Goal: Task Accomplishment & Management: Use online tool/utility

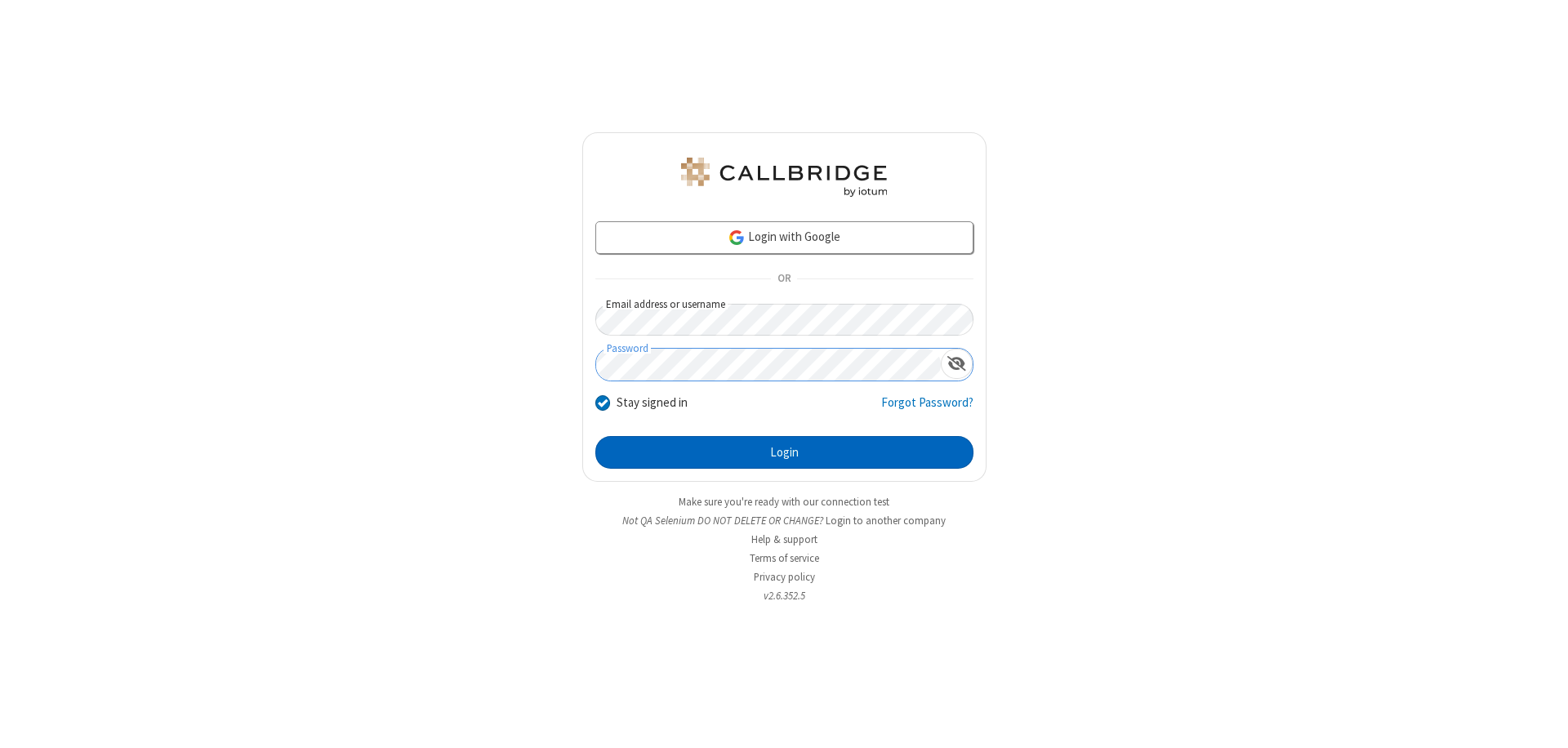
click at [784, 452] on button "Login" at bounding box center [784, 452] width 378 height 33
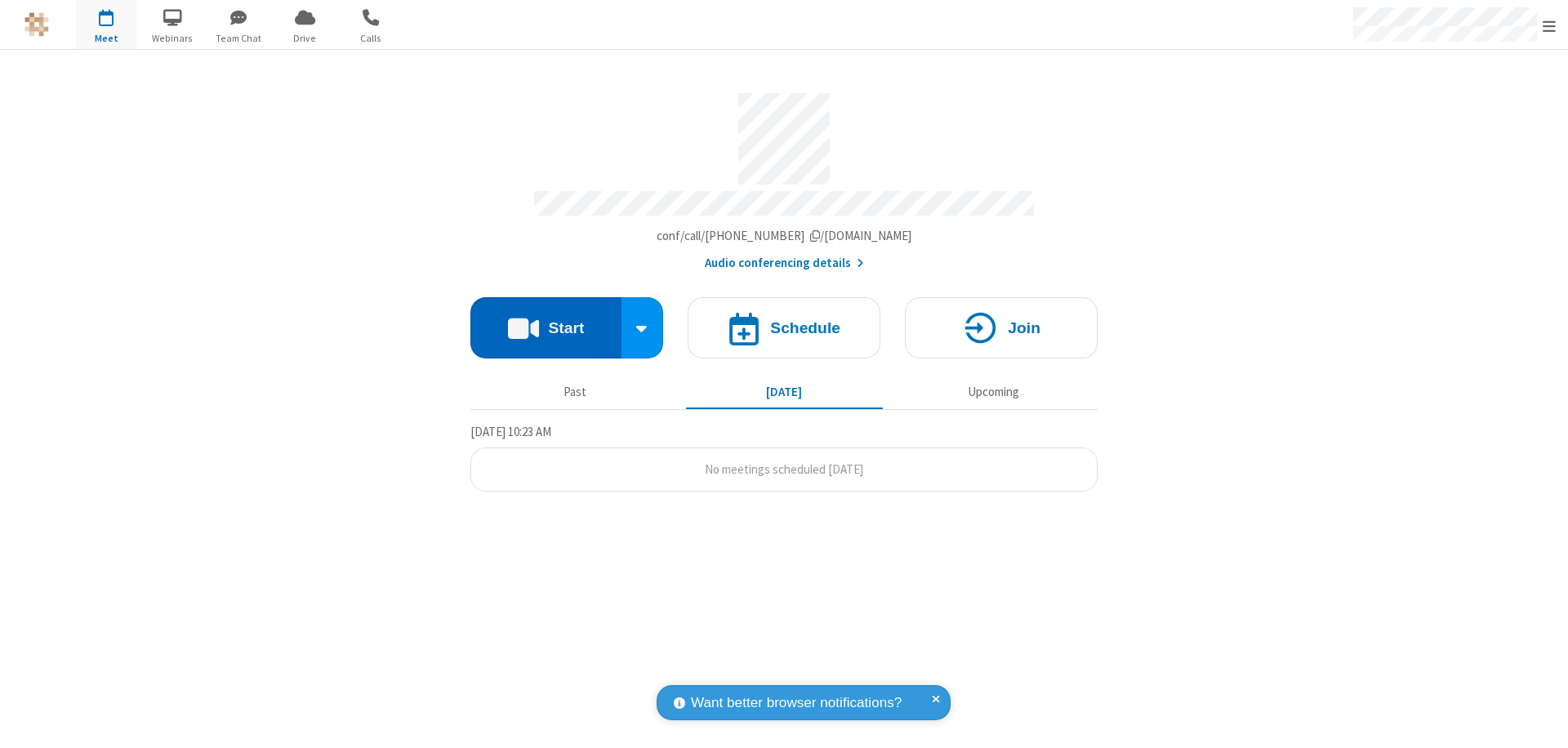
click at [546, 320] on button "Start" at bounding box center [546, 328] width 151 height 62
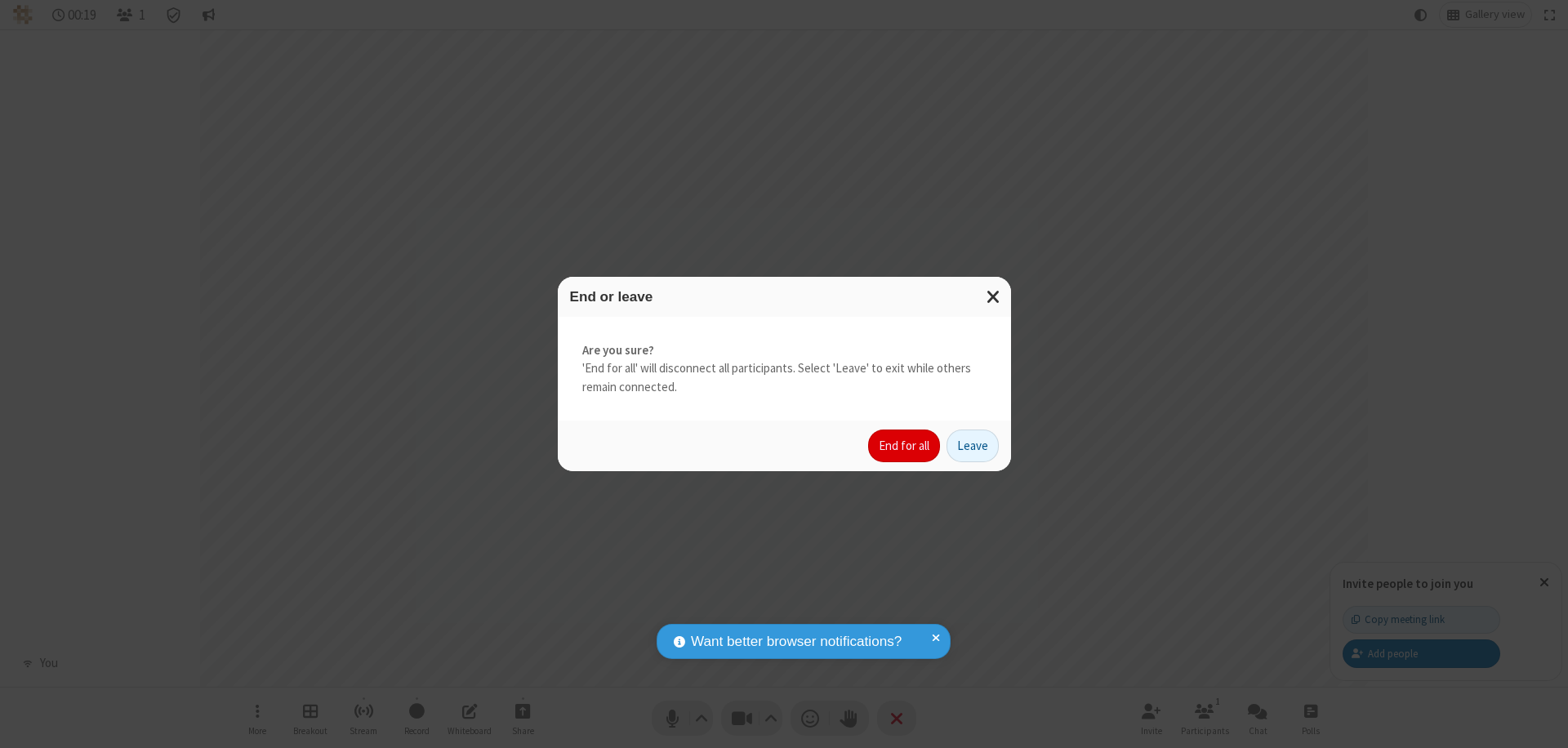
click at [904, 446] on button "End for all" at bounding box center [903, 445] width 72 height 33
